Goal: Find specific page/section

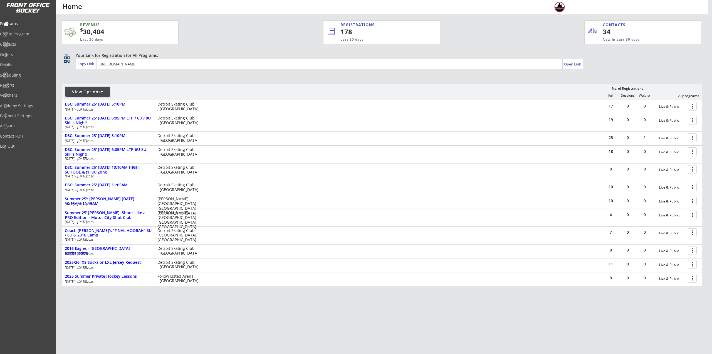
click at [78, 97] on div at bounding box center [127, 94] width 131 height 10
click at [82, 94] on div "View Options" at bounding box center [87, 92] width 45 height 6
select select ""Upcoming Programs""
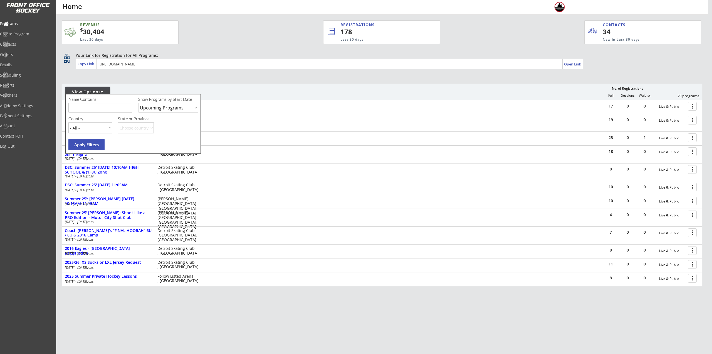
click at [93, 104] on input "input" at bounding box center [100, 108] width 64 height 10
type input "USA"
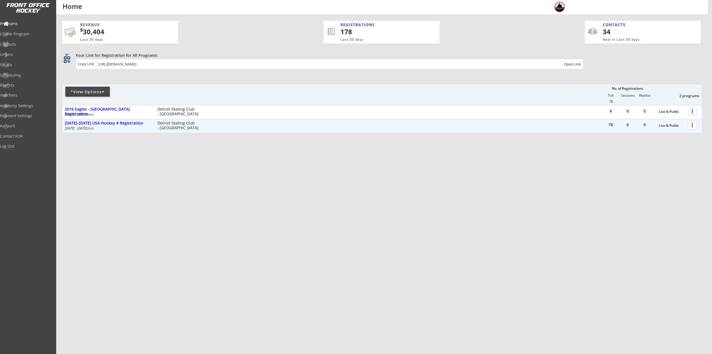
click at [692, 125] on div at bounding box center [694, 125] width 10 height 10
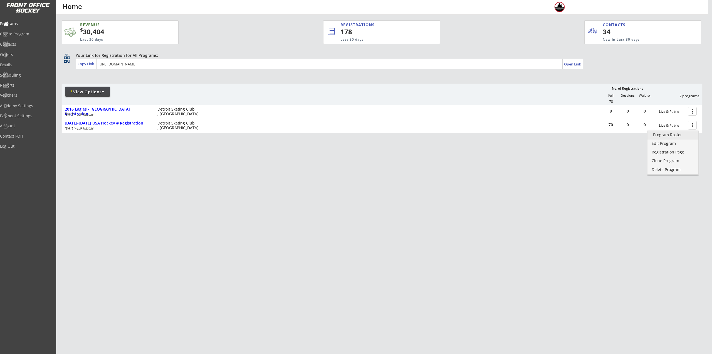
click at [676, 136] on div "Program Roster" at bounding box center [673, 135] width 40 height 4
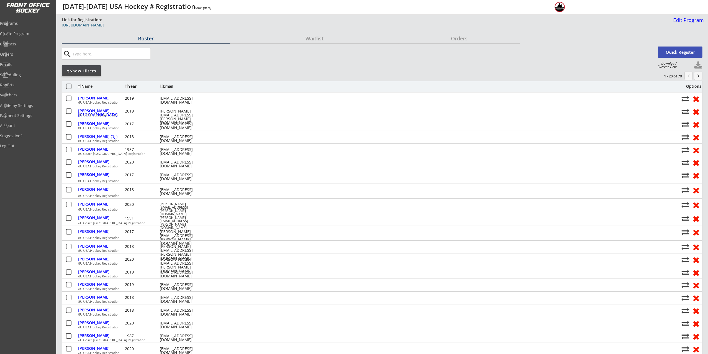
click at [117, 27] on div "[URL][DOMAIN_NAME]" at bounding box center [202, 25] width 280 height 4
